Goal: Transaction & Acquisition: Purchase product/service

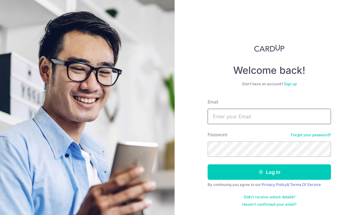
click at [226, 124] on input "Email" at bounding box center [270, 116] width 124 height 15
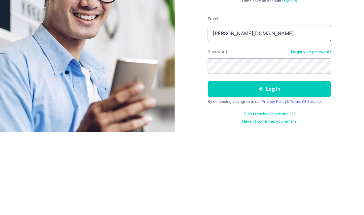
type input "jennifer.law@"
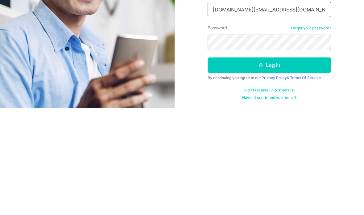
type input "jennifer.law@adaptglobal.com.sg"
click at [347, 2] on div "Welcome back! Don’t have an account? Sign up Email jennifer.law@adaptglobal.com…" at bounding box center [270, 107] width 190 height 215
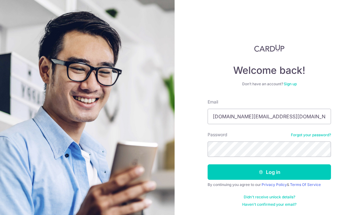
click at [279, 164] on button "Log in" at bounding box center [270, 171] width 124 height 15
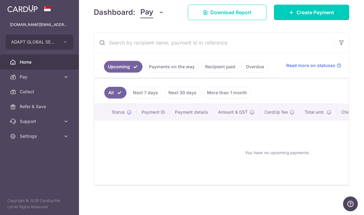
scroll to position [87, 0]
click at [311, 16] on span "Create Payment" at bounding box center [316, 12] width 38 height 7
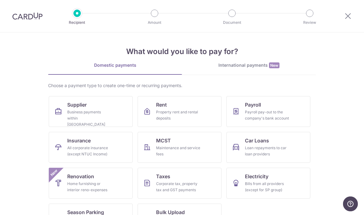
scroll to position [1, 0]
click at [73, 148] on div "All corporate insurance (except NTUC Income)" at bounding box center [89, 151] width 44 height 12
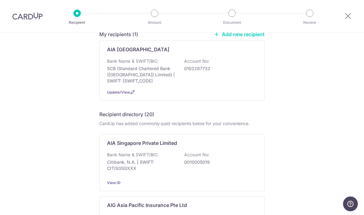
scroll to position [58, 0]
click at [131, 69] on p "SCB (Standard Chartered Bank (Singapore) Limited) | SWIFT: SCBLSG22XXX" at bounding box center [141, 74] width 69 height 19
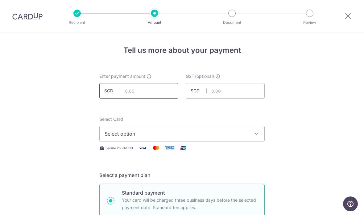
click at [132, 94] on input "text" at bounding box center [138, 90] width 79 height 15
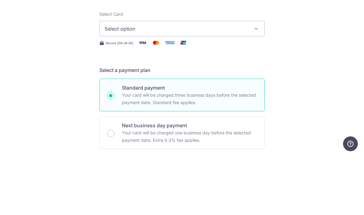
scroll to position [48, 0]
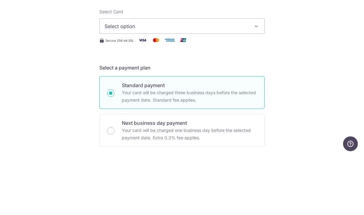
click at [118, 82] on span "Select option" at bounding box center [177, 85] width 144 height 7
type input "3,239.00"
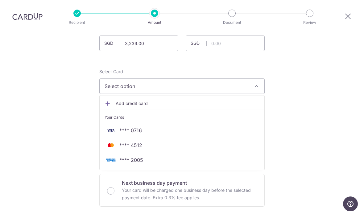
click at [109, 65] on div at bounding box center [182, 107] width 364 height 215
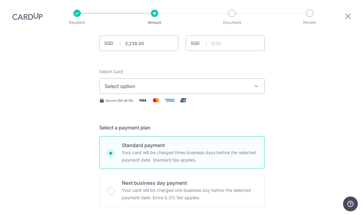
click at [116, 82] on span "Select option" at bounding box center [177, 85] width 144 height 7
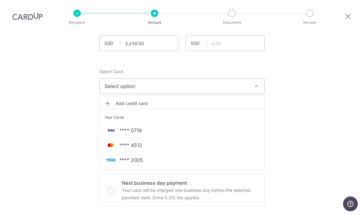
click at [123, 65] on div at bounding box center [182, 107] width 364 height 215
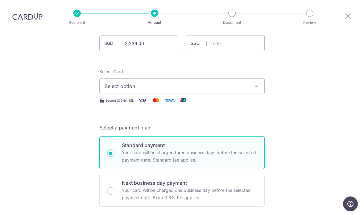
click at [115, 82] on span "Select option" at bounding box center [177, 85] width 144 height 7
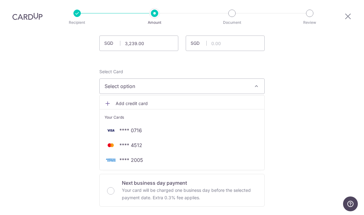
click at [146, 64] on div at bounding box center [182, 107] width 364 height 215
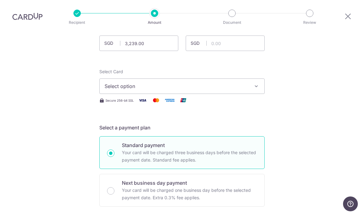
click at [115, 82] on span "Select option" at bounding box center [177, 85] width 144 height 7
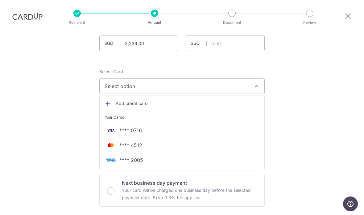
click at [128, 100] on span "Add credit card" at bounding box center [188, 103] width 144 height 6
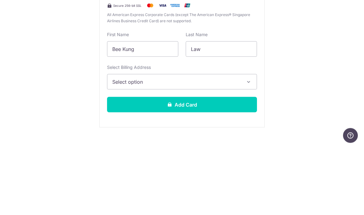
scroll to position [128, 0]
click at [160, 110] on input "Bee Kung" at bounding box center [142, 117] width 71 height 15
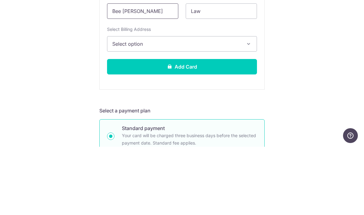
scroll to position [166, 0]
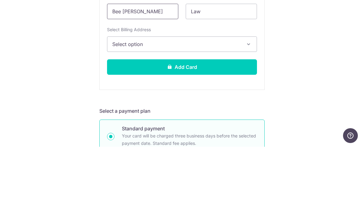
type input "Bee Kung Jennifer"
click at [145, 109] on span "Select option" at bounding box center [176, 112] width 128 height 7
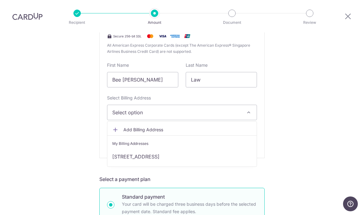
click at [149, 149] on link "80 #04-08D, Genting Lane , Singapore, Singapore-349565" at bounding box center [181, 156] width 149 height 15
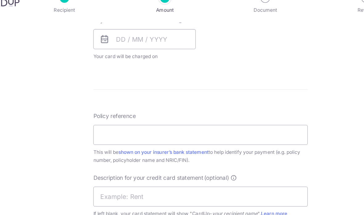
scroll to position [458, 0]
click at [99, 111] on input "Policy reference" at bounding box center [182, 118] width 166 height 15
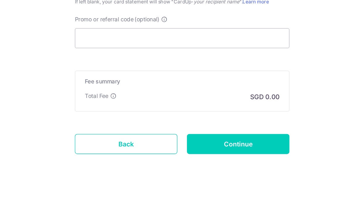
scroll to position [565, 0]
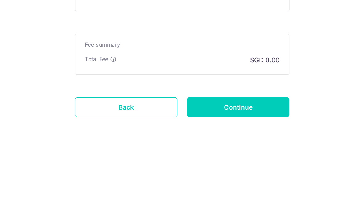
type input "H231513162"
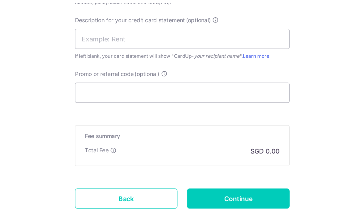
click at [186, 175] on input "Continue" at bounding box center [225, 182] width 79 height 15
type input "Create Schedule"
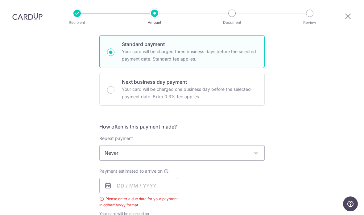
scroll to position [156, 0]
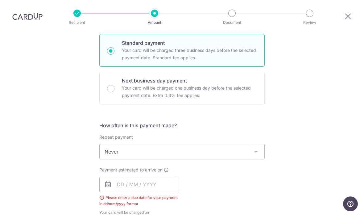
click at [14, 90] on div "Tell us more about your payment Enter payment amount SGD 3,239.00 3239.00 GST (…" at bounding box center [182, 186] width 364 height 621
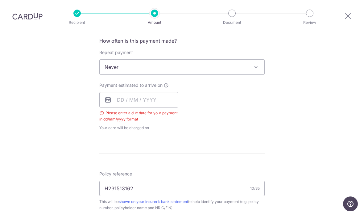
scroll to position [240, 0]
click at [4, 208] on div "Tell us more about your payment Enter payment amount SGD 3,239.00 3239.00 GST (…" at bounding box center [182, 102] width 364 height 621
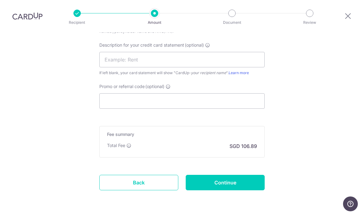
scroll to position [416, 0]
click at [221, 190] on input "Continue" at bounding box center [225, 182] width 79 height 15
type input "Create Schedule"
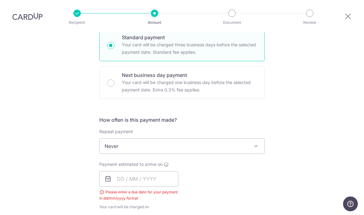
scroll to position [162, 0]
click at [118, 170] on input "text" at bounding box center [138, 177] width 79 height 15
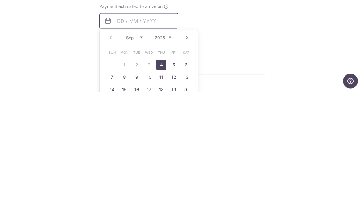
scroll to position [196, 0]
click at [163, 183] on link "4" at bounding box center [162, 188] width 10 height 10
type input "04/09/2025"
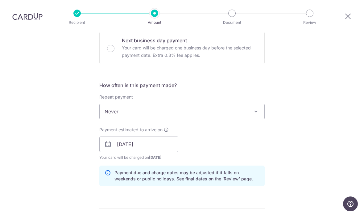
click at [240, 170] on p "Payment due and charge dates may be adjusted if it falls on weekends or public …" at bounding box center [187, 176] width 145 height 12
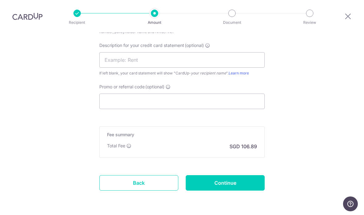
scroll to position [427, 0]
click at [202, 175] on input "Continue" at bounding box center [225, 182] width 79 height 15
type input "Create Schedule"
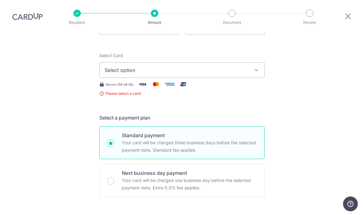
scroll to position [64, 0]
click at [111, 66] on span "Select option" at bounding box center [177, 69] width 144 height 7
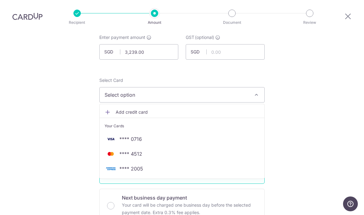
scroll to position [39, 0]
click at [126, 109] on span "Add credit card" at bounding box center [188, 112] width 144 height 6
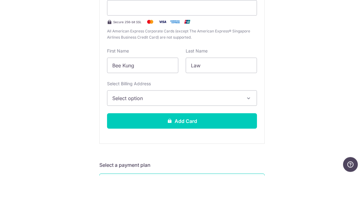
scroll to position [137, 0]
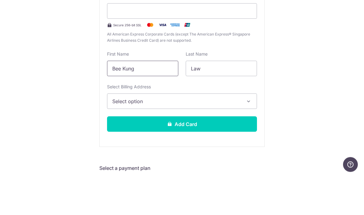
click at [159, 100] on input "Bee Kung" at bounding box center [142, 107] width 71 height 15
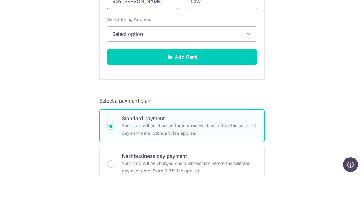
scroll to position [203, 0]
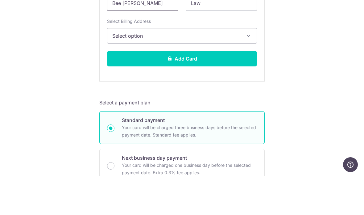
type input "Bee Kung Jennifer"
click at [118, 71] on span "Select option" at bounding box center [176, 74] width 128 height 7
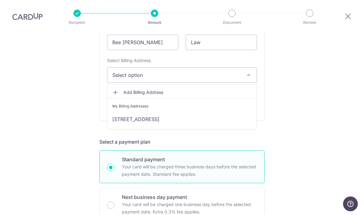
click at [154, 112] on link "80 #04-08D, Genting Lane , Singapore, Singapore-349565" at bounding box center [181, 119] width 149 height 15
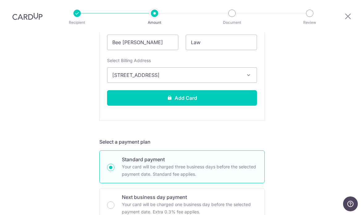
click at [166, 90] on button "Add Card" at bounding box center [182, 97] width 150 height 15
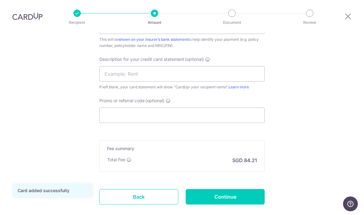
scroll to position [407, 0]
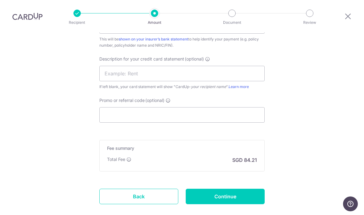
click at [220, 189] on input "Continue" at bounding box center [225, 196] width 79 height 15
type input "Create Schedule"
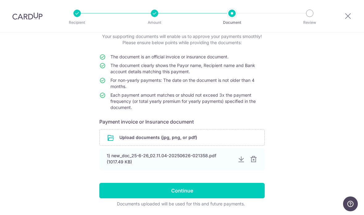
scroll to position [39, 0]
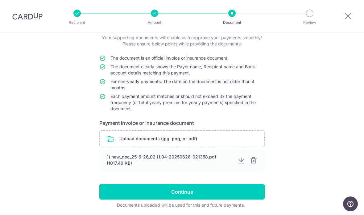
click at [121, 162] on div "1) new_doc_25-6-26_02.11.04-20250626-021358.pdf (1017.49 KB)" at bounding box center [170, 160] width 126 height 12
click at [130, 158] on div "1) new_doc_25-6-26_02.11.04-20250626-021358.pdf (1017.49 KB)" at bounding box center [170, 160] width 126 height 12
click at [120, 162] on div "1) new_doc_25-6-26_02.11.04-20250626-021358.pdf (1017.49 KB)" at bounding box center [170, 160] width 126 height 12
click at [127, 164] on div "1) new_doc_25-6-26_02.11.04-20250626-021358.pdf (1017.49 KB)" at bounding box center [170, 160] width 126 height 12
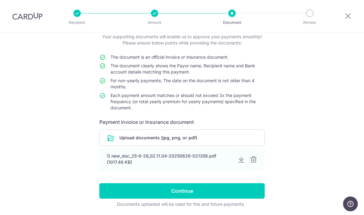
scroll to position [39, 0]
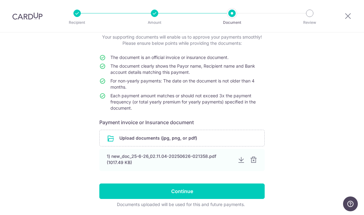
click at [256, 163] on div at bounding box center [253, 159] width 7 height 7
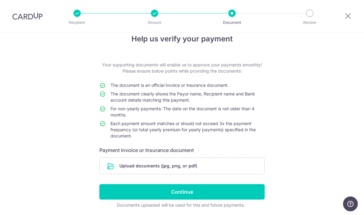
click at [126, 166] on input "file" at bounding box center [182, 166] width 165 height 16
click at [123, 170] on input "file" at bounding box center [182, 166] width 165 height 16
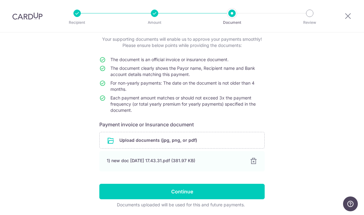
scroll to position [37, 0]
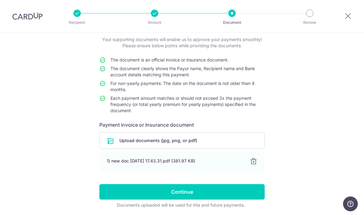
click at [165, 191] on input "Continue" at bounding box center [182, 191] width 166 height 15
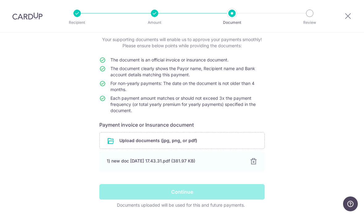
click at [181, 191] on div "Continue" at bounding box center [182, 191] width 173 height 15
click at [184, 192] on div "Continue" at bounding box center [182, 191] width 173 height 15
click at [177, 190] on div "Continue" at bounding box center [182, 191] width 173 height 15
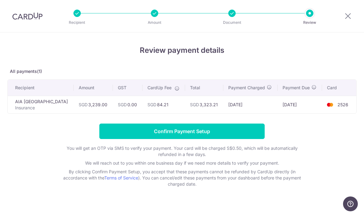
click at [172, 133] on input "Confirm Payment Setup" at bounding box center [182, 131] width 166 height 15
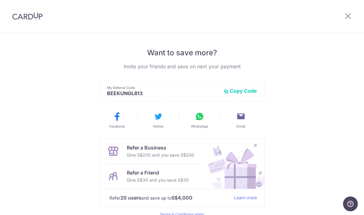
scroll to position [120, 0]
